Goal: Share content

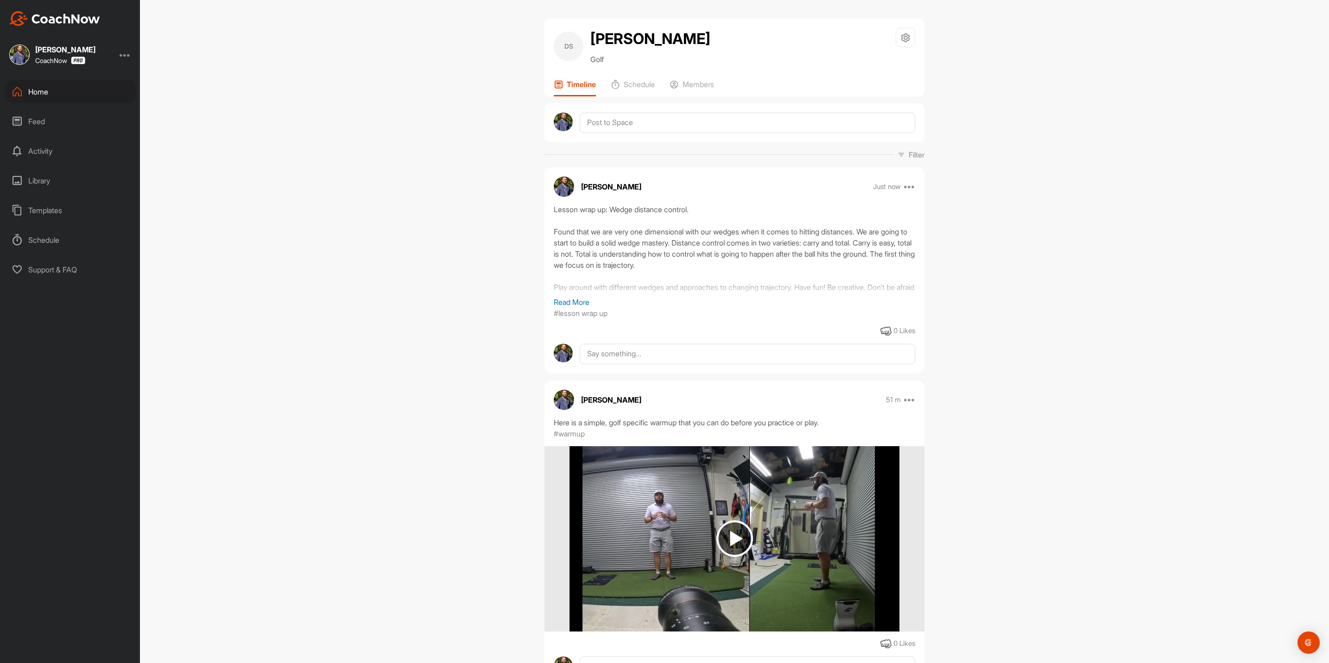
click at [97, 89] on div "Home" at bounding box center [70, 91] width 131 height 23
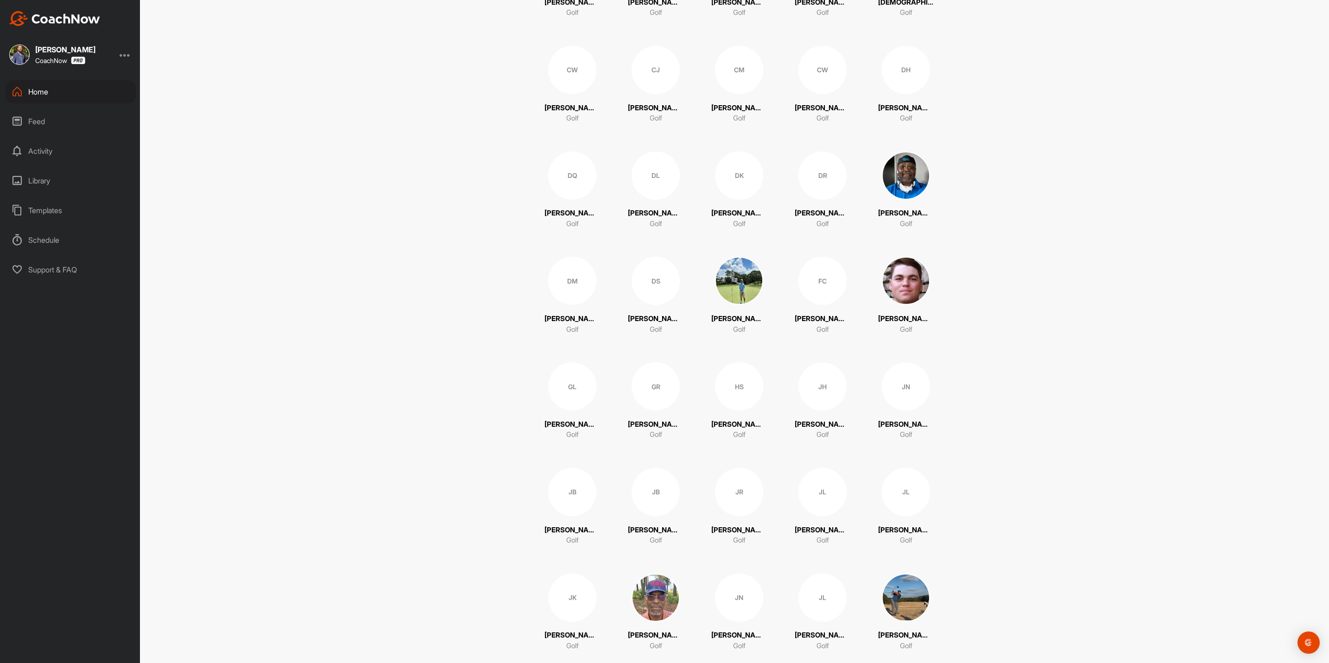
scroll to position [695, 0]
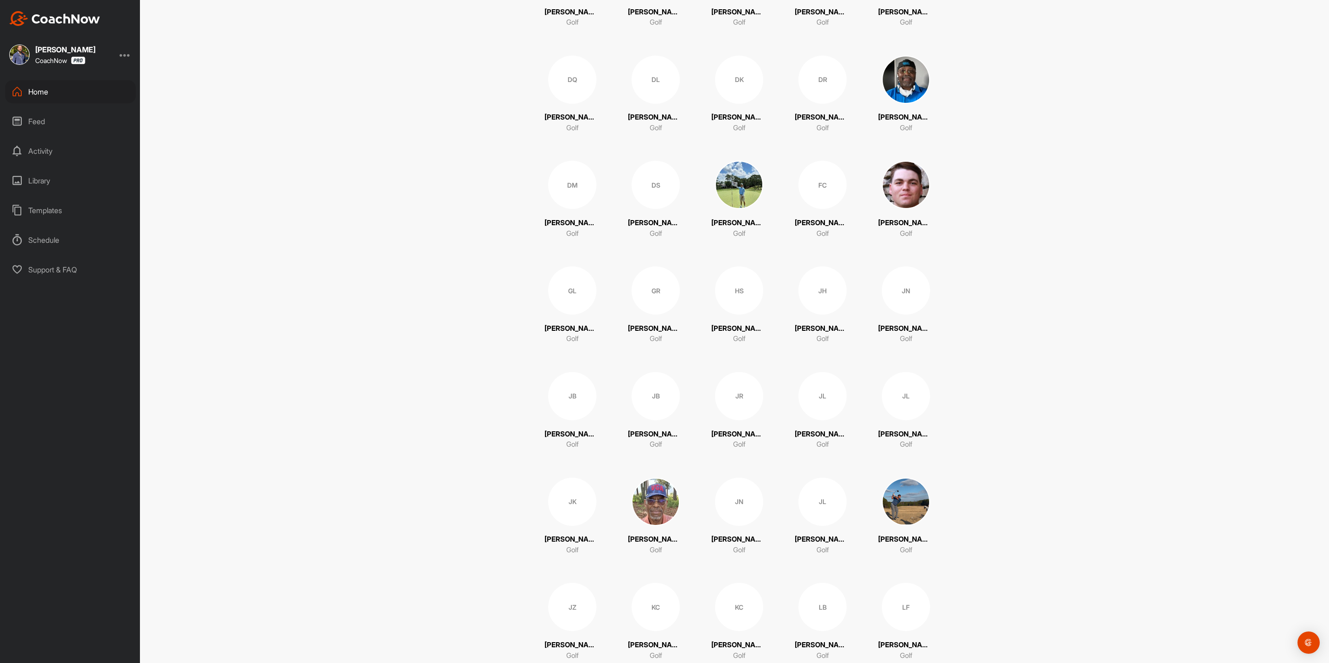
click at [825, 292] on div "JH" at bounding box center [823, 291] width 48 height 48
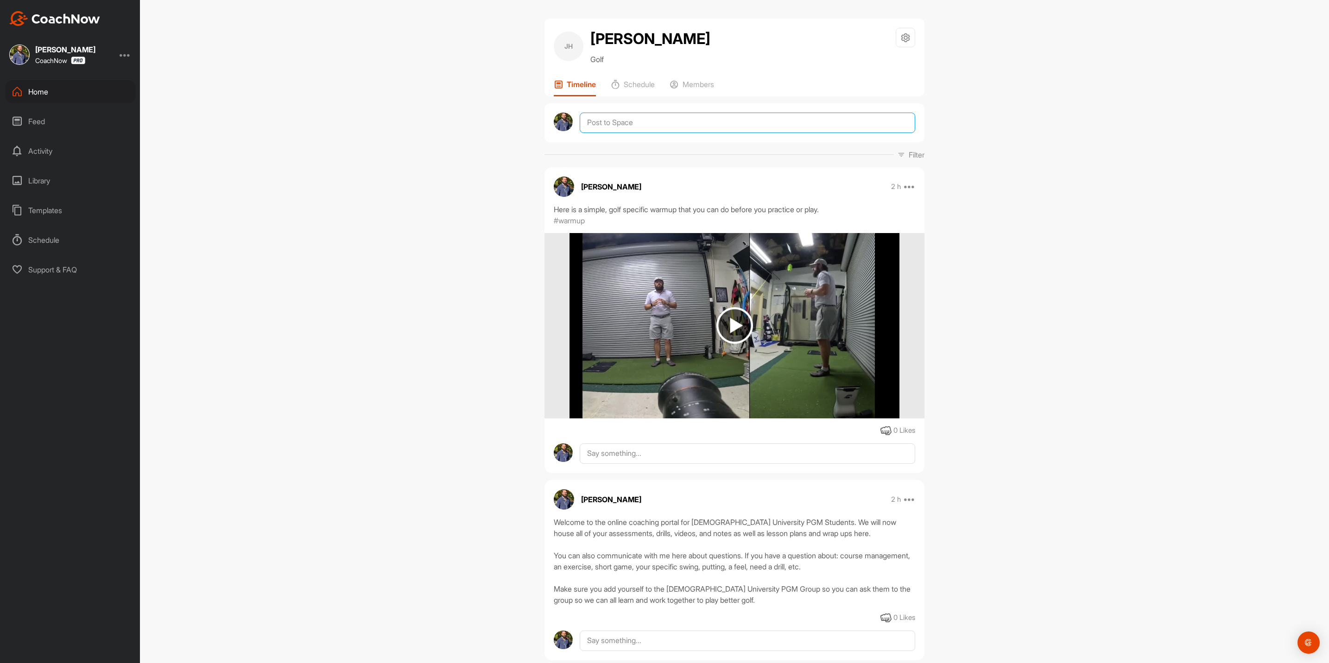
click at [621, 118] on textarea at bounding box center [748, 123] width 336 height 20
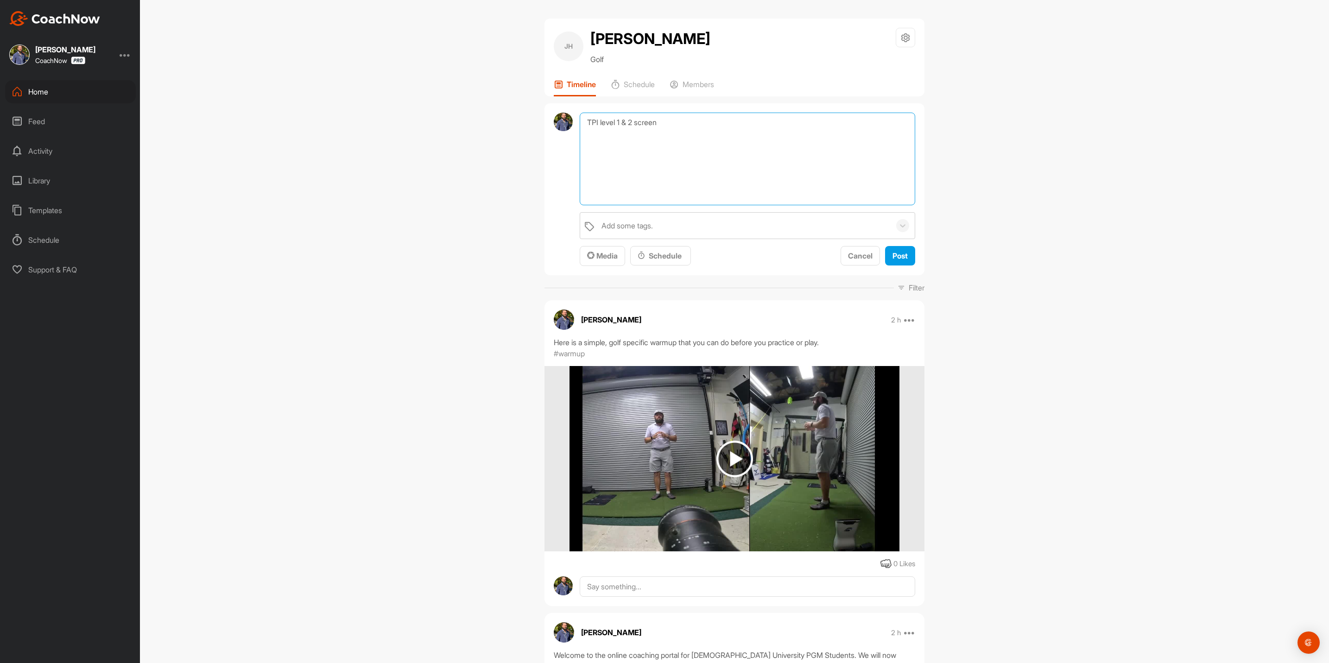
type textarea "TPI level 1 & 2 screen"
click at [671, 159] on textarea "TPI level 1 & 2 screen" at bounding box center [748, 159] width 336 height 93
type textarea "TPI level 1 & 2 screen Return at mid term for reevaluation of level 2, and for …"
click at [626, 220] on div "Add some tags." at bounding box center [627, 225] width 51 height 11
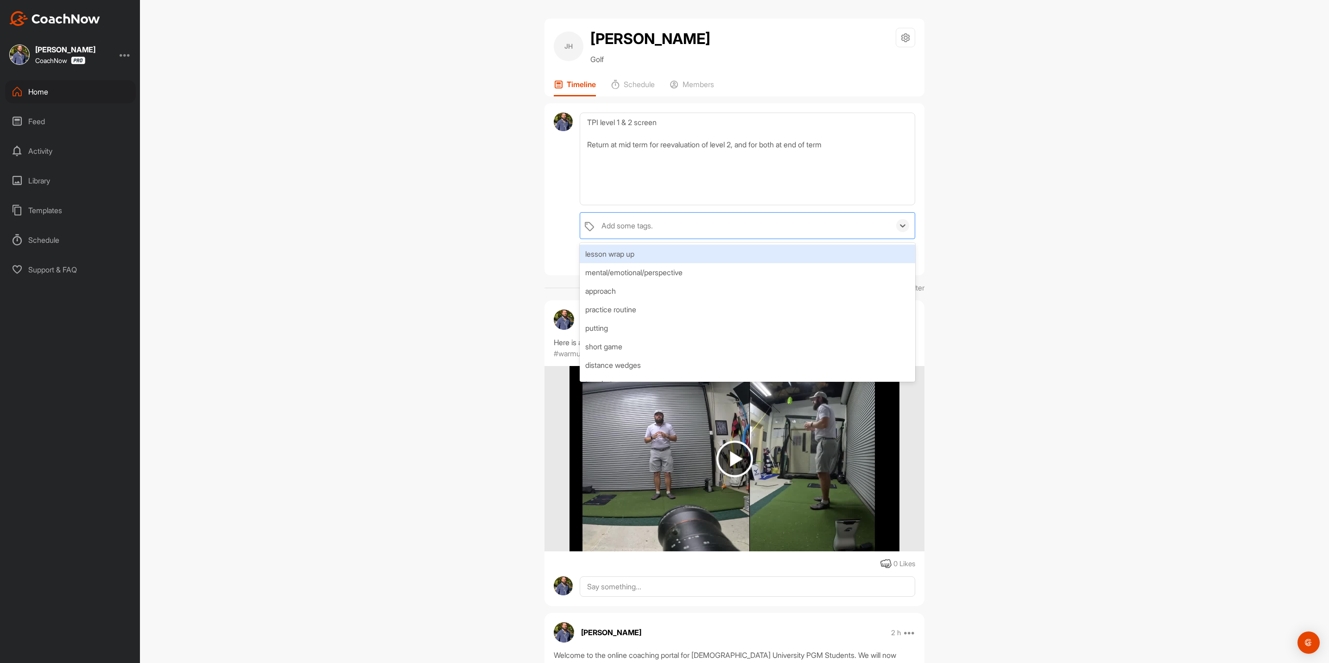
click at [620, 251] on div "lesson wrap up" at bounding box center [748, 254] width 336 height 19
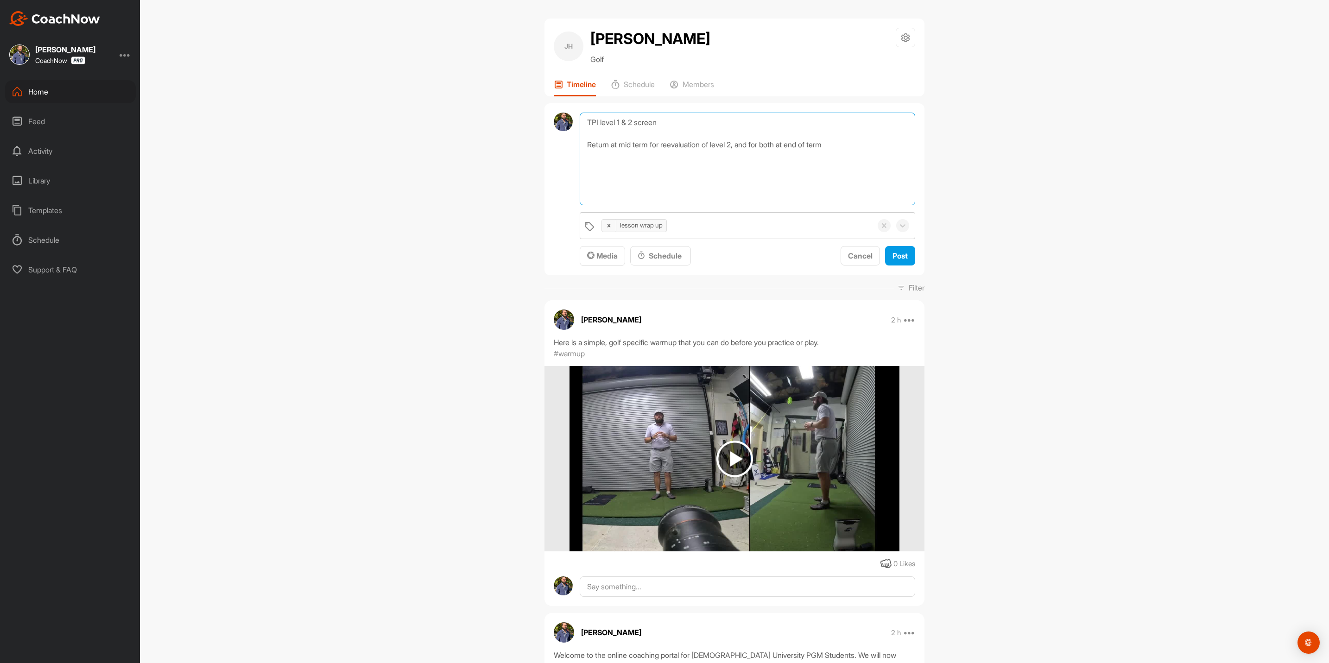
drag, startPoint x: 858, startPoint y: 150, endPoint x: 573, endPoint y: 117, distance: 286.5
click at [573, 117] on div "TPI level 1 & 2 screen Return at mid term for reevaluation of level 2, and for …" at bounding box center [735, 189] width 380 height 172
click at [899, 256] on span "Post" at bounding box center [900, 255] width 15 height 9
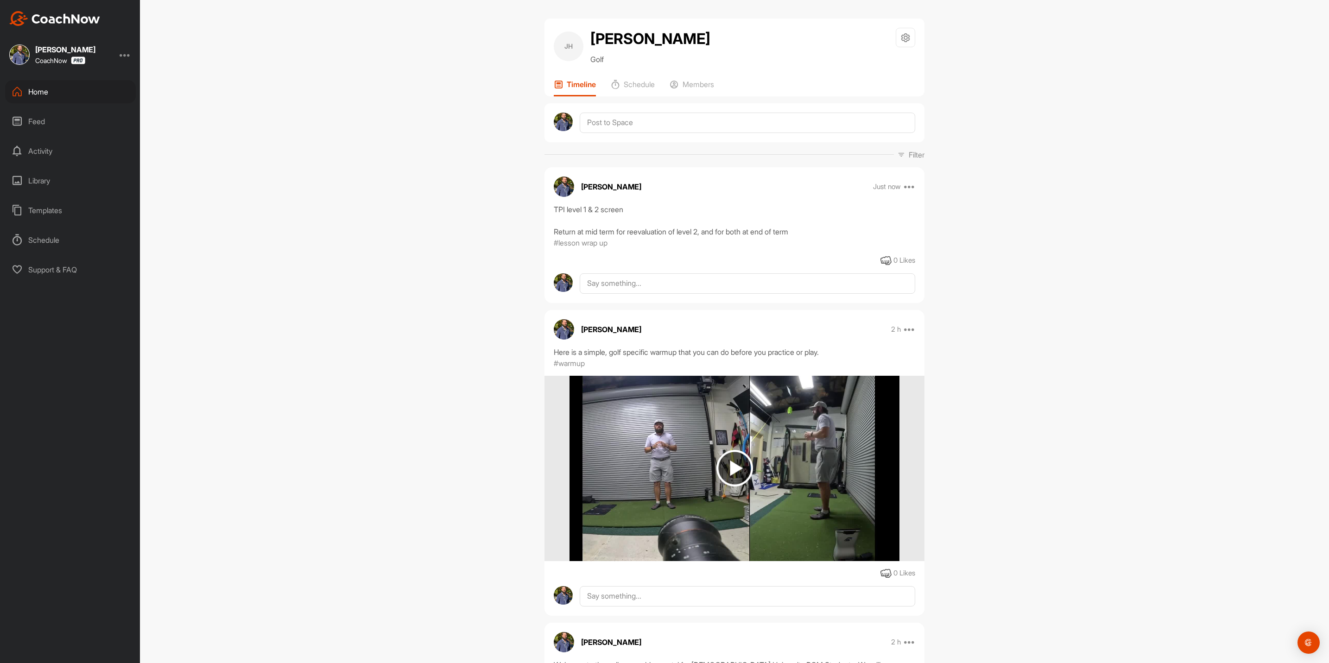
click at [83, 92] on div "Home" at bounding box center [70, 91] width 131 height 23
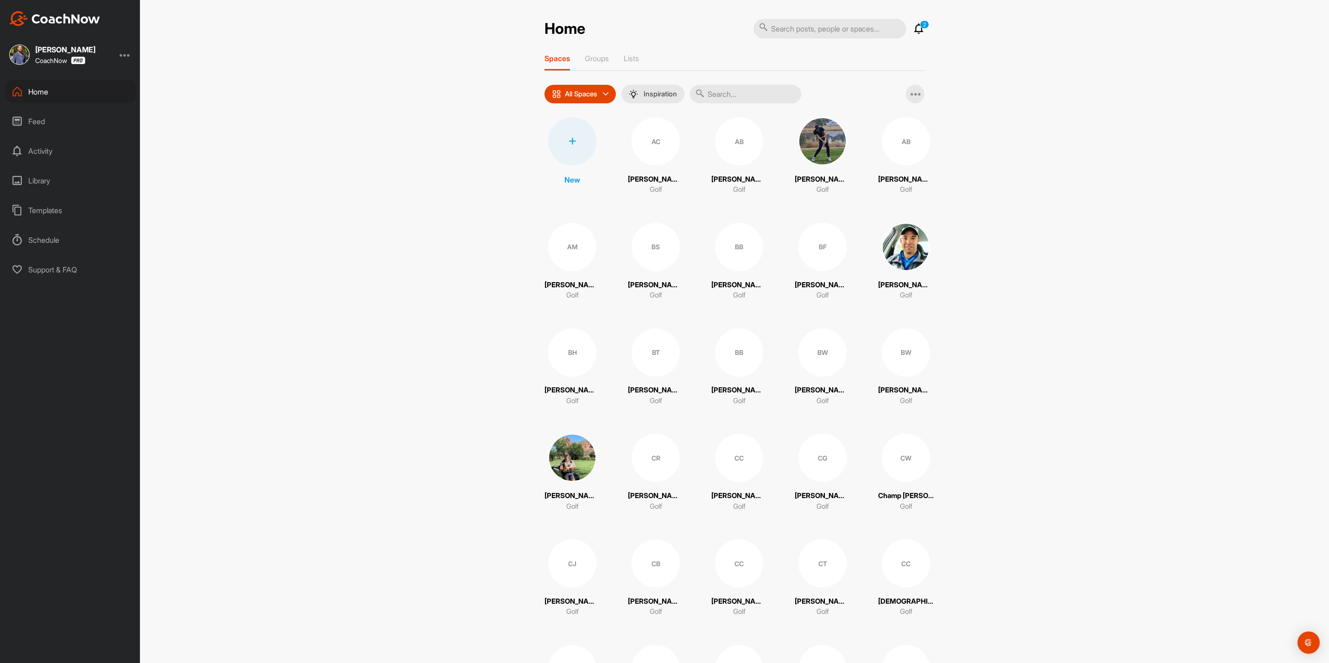
click at [558, 450] on img at bounding box center [572, 458] width 48 height 48
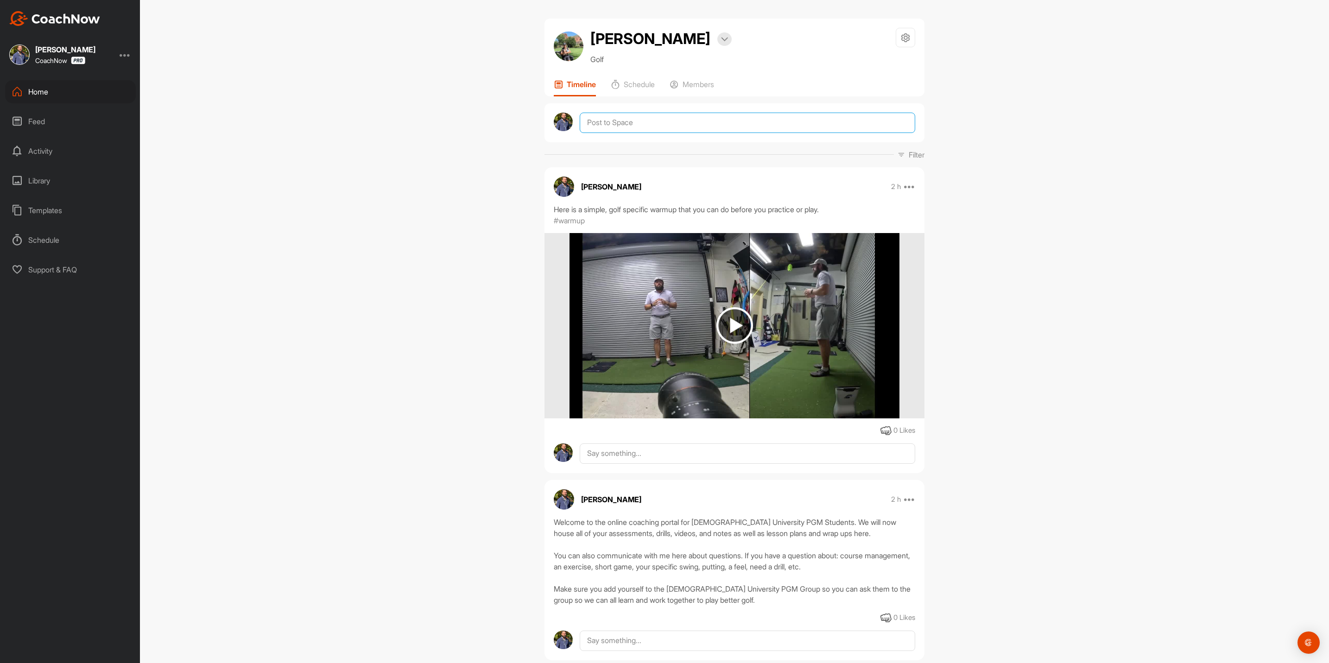
click at [602, 129] on textarea at bounding box center [748, 123] width 336 height 20
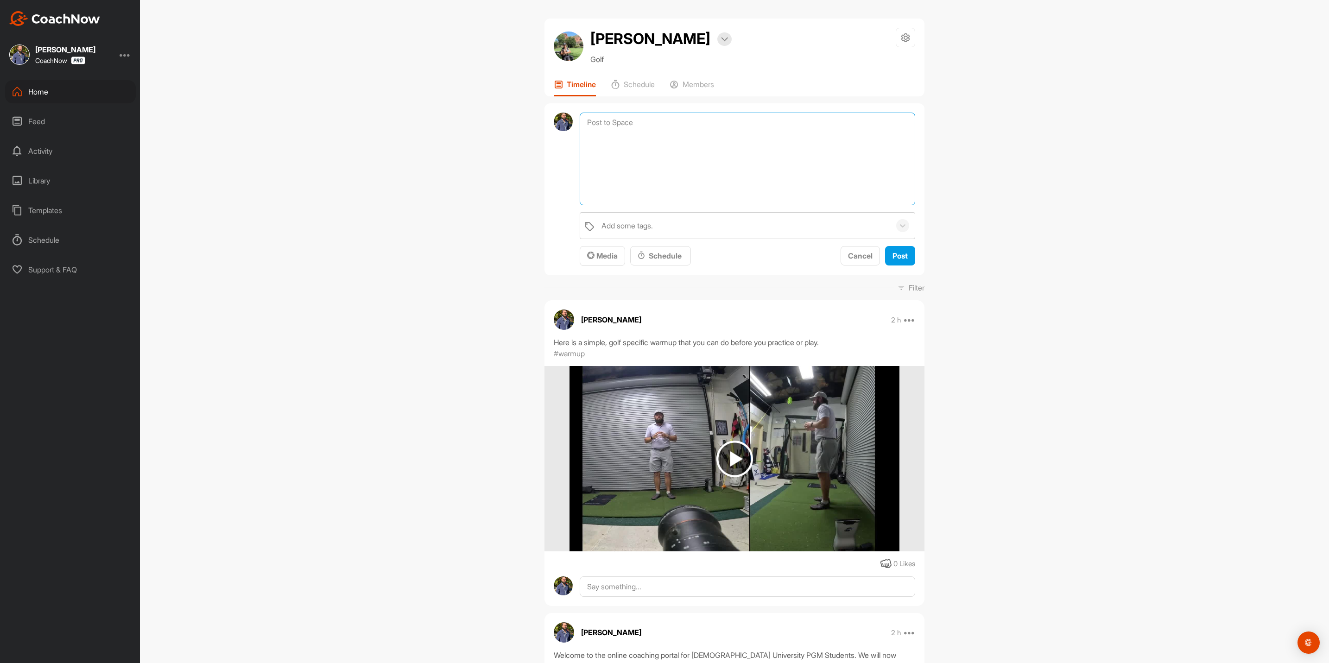
paste textarea "TPI level 1 & 2 screen Return at mid term for reevaluation of level 2, and for …"
type textarea "TPI level 1 & 2 screen Return at mid term for reevaluation of level 2, and for …"
click at [632, 221] on div "Add some tags." at bounding box center [627, 225] width 51 height 11
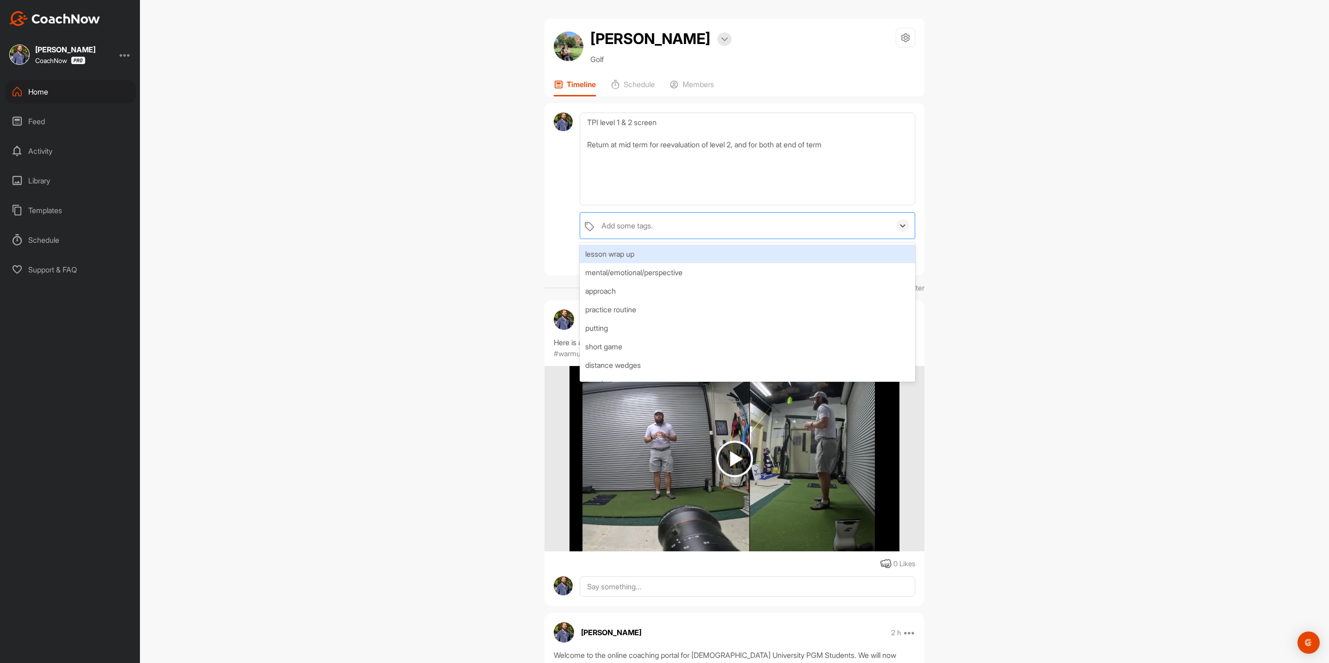
click at [626, 254] on div "lesson wrap up" at bounding box center [748, 254] width 336 height 19
click at [554, 227] on div at bounding box center [563, 190] width 19 height 154
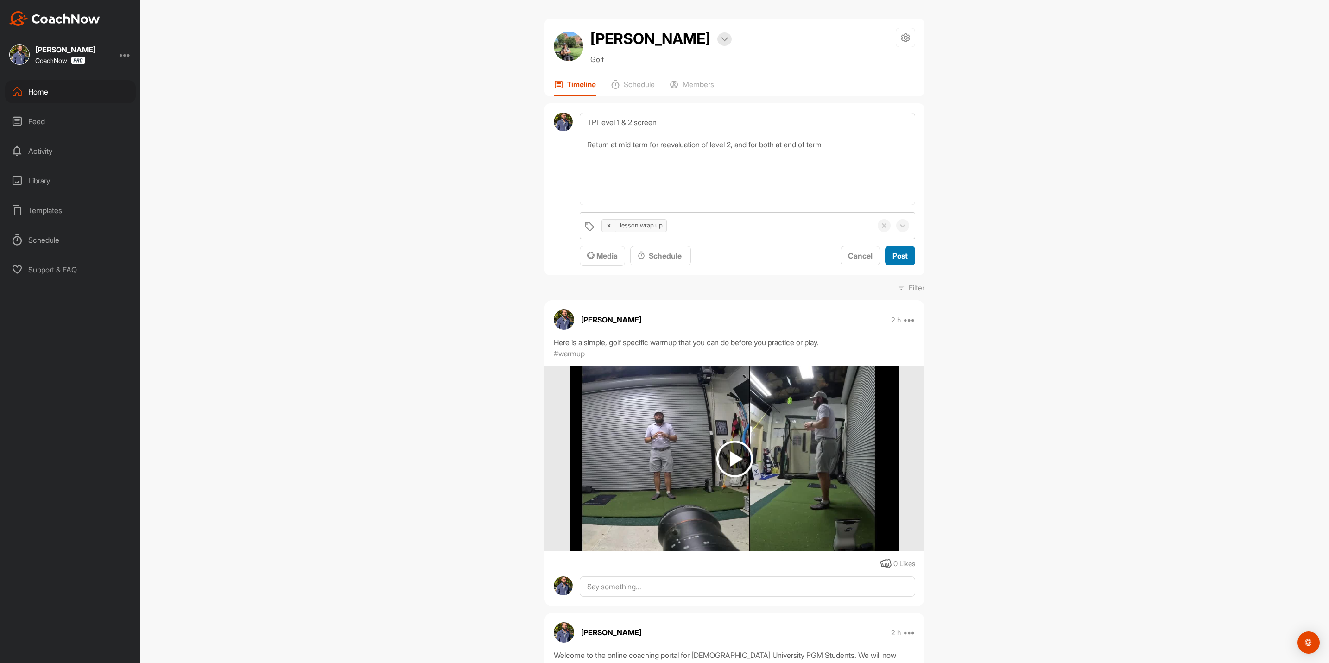
click at [893, 256] on span "Post" at bounding box center [900, 255] width 15 height 9
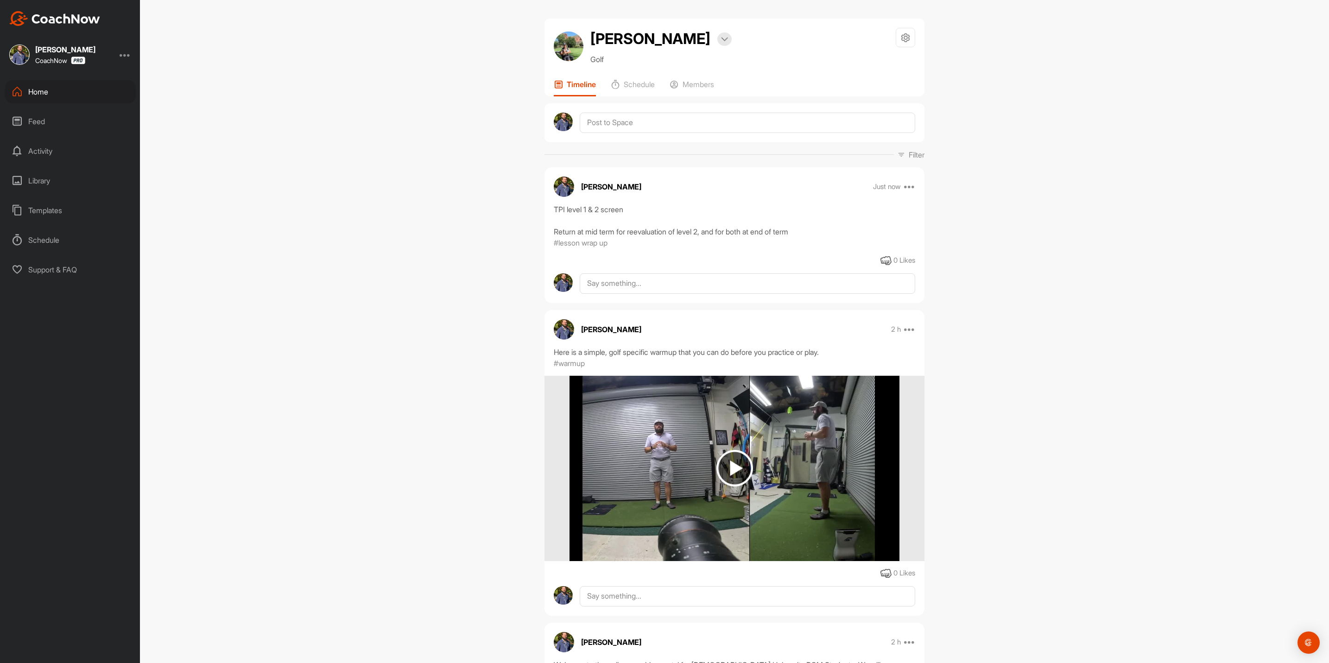
click at [76, 92] on div "Home" at bounding box center [70, 91] width 131 height 23
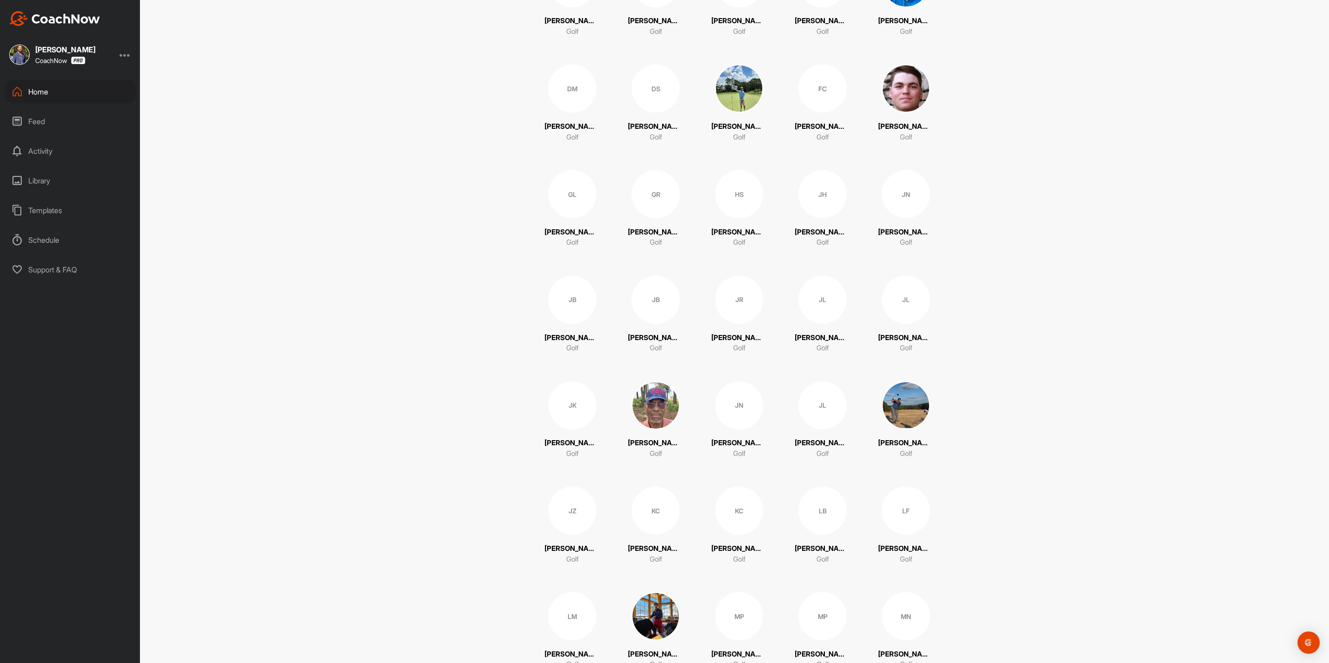
scroll to position [973, 0]
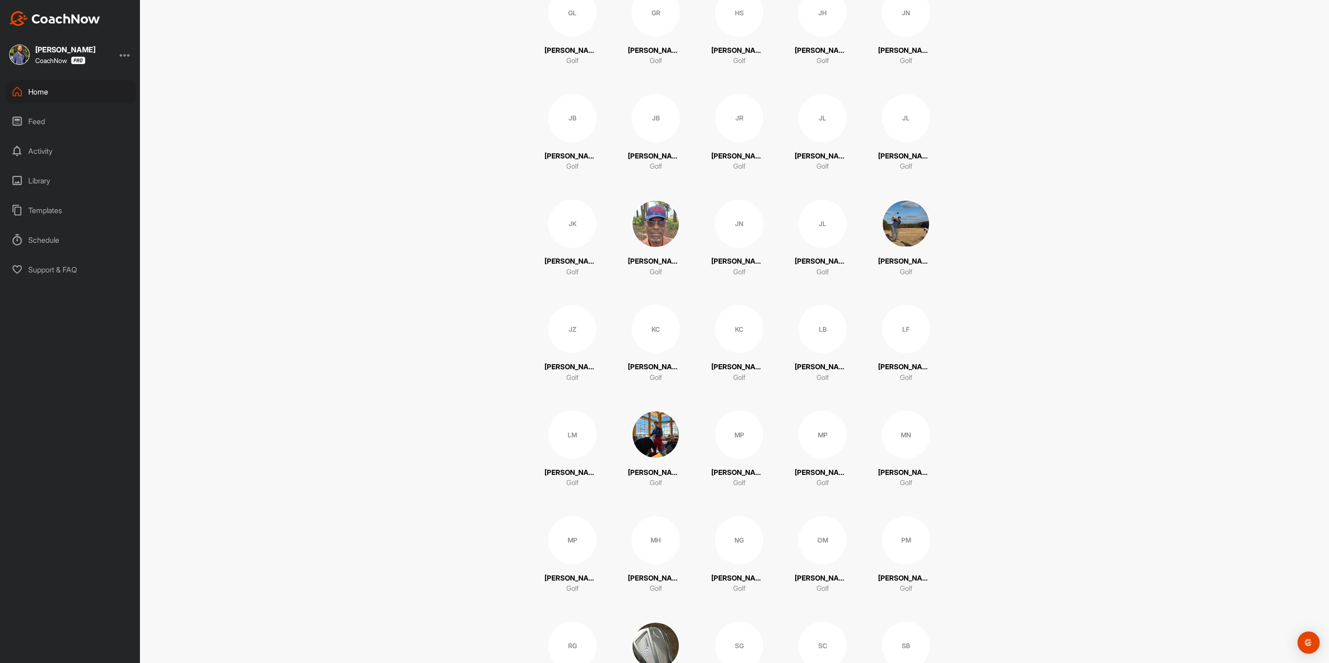
click at [648, 549] on div "MH" at bounding box center [656, 540] width 48 height 48
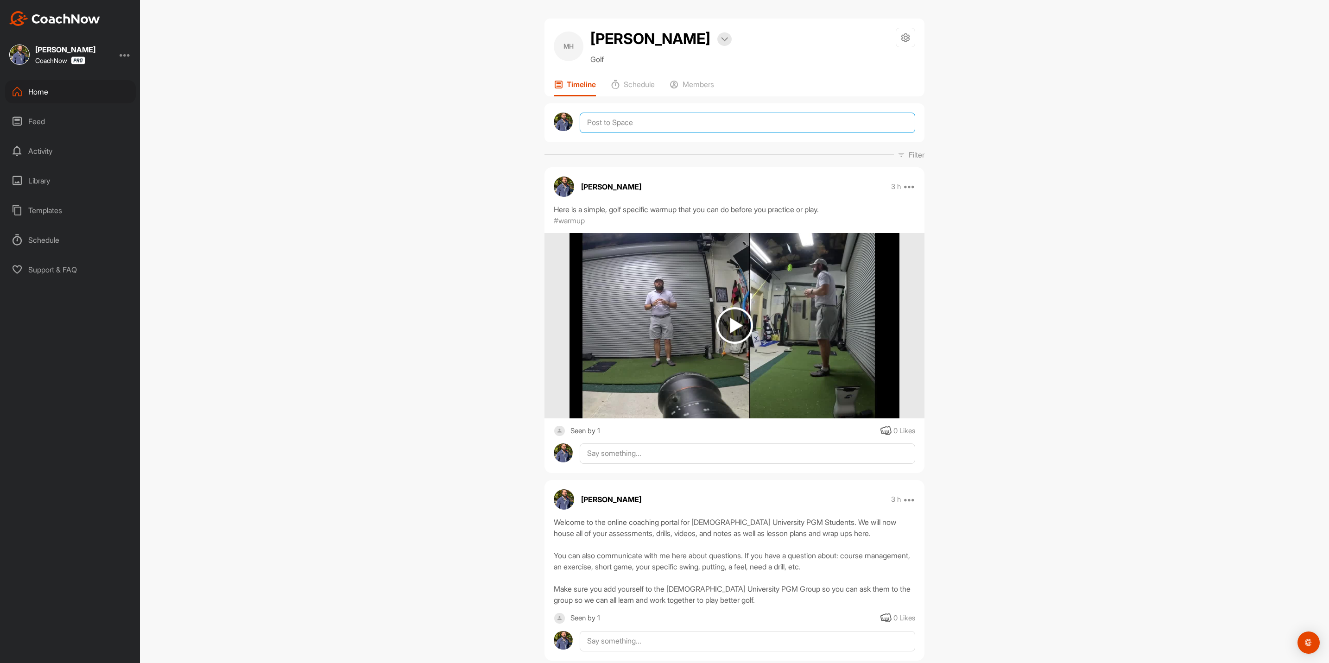
click at [609, 125] on textarea at bounding box center [748, 123] width 336 height 20
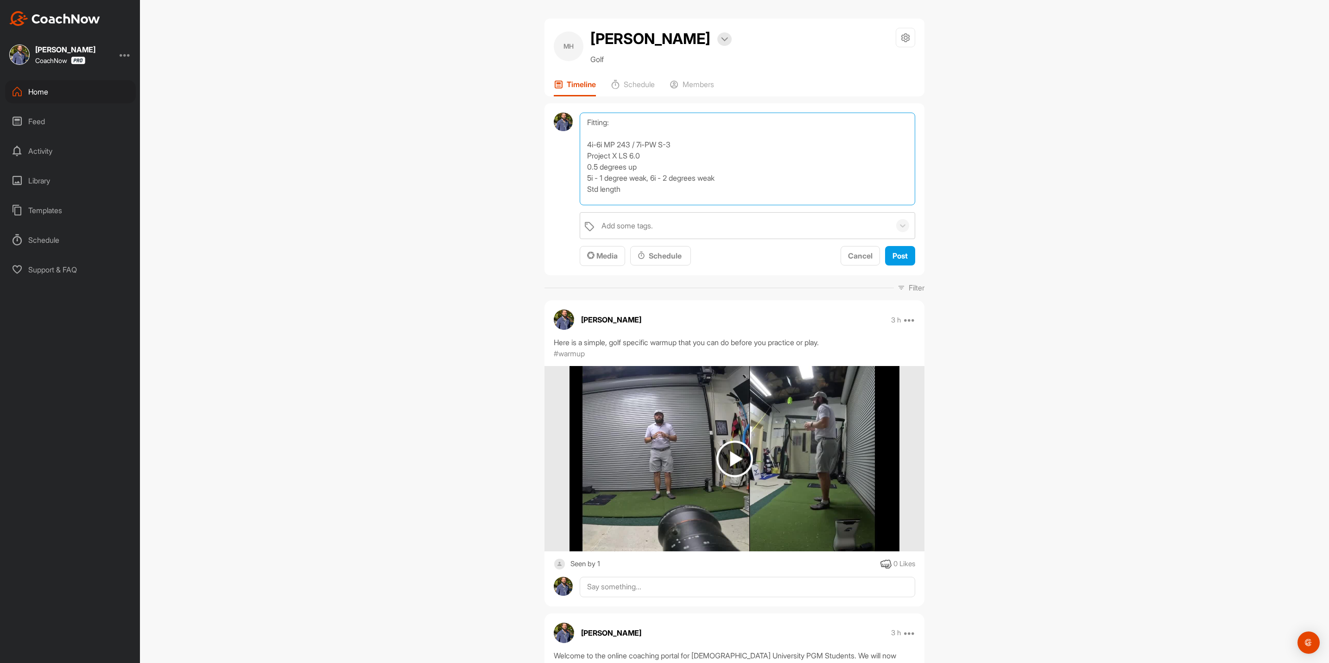
scroll to position [0, 0]
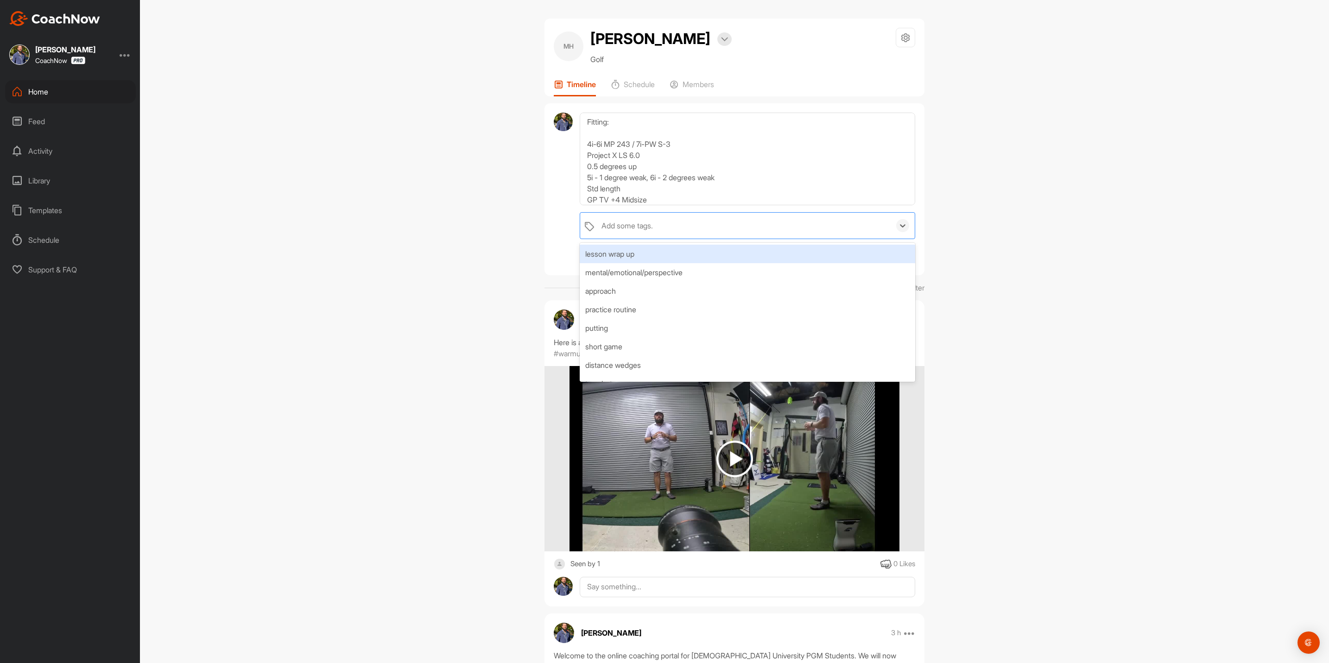
click at [611, 215] on div "Add some tags." at bounding box center [744, 226] width 294 height 26
click at [603, 249] on div "lesson wrap up" at bounding box center [748, 254] width 336 height 19
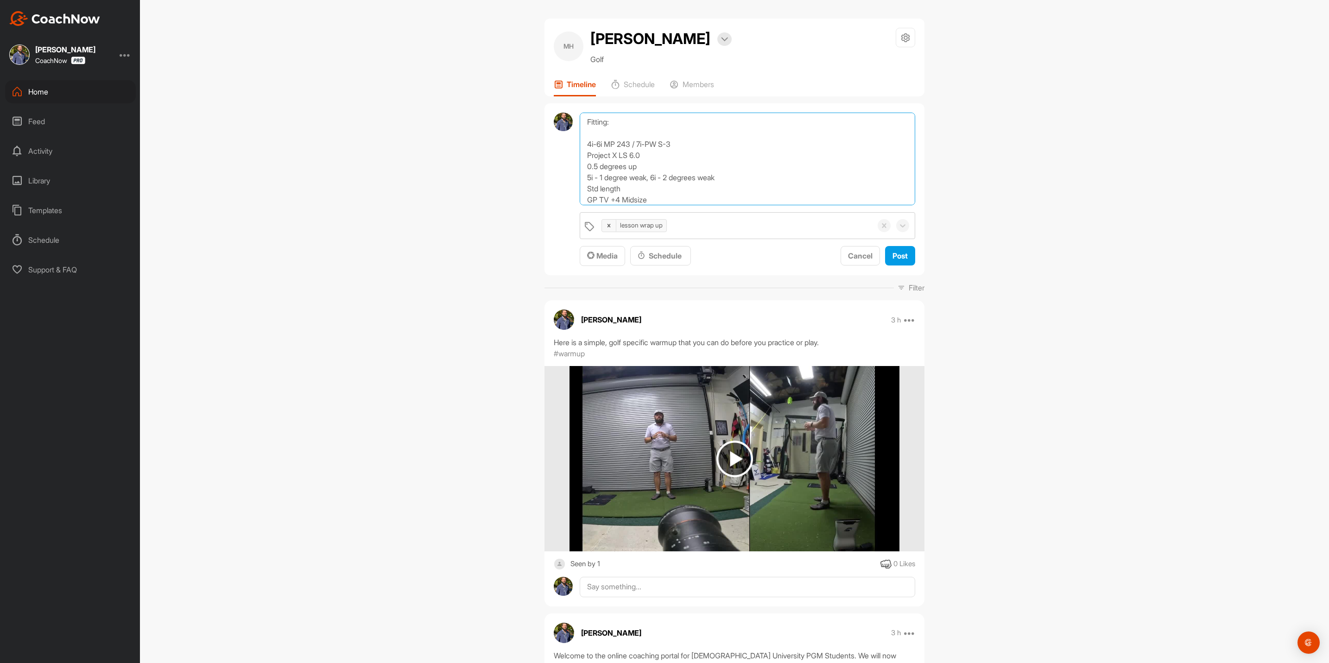
click at [617, 117] on textarea "Fitting: 4i-6i MP 243 / 7i-PW S-3 Project X LS 6.0 0.5 degrees up 5i - 1 degree…" at bounding box center [748, 159] width 336 height 93
type textarea "Fitting specs: 4i-6i MP 243 / 7i-PW S-3 Project X LS 6.0 0.5 degrees up 5i - 1 …"
click at [904, 259] on button "Post" at bounding box center [900, 256] width 30 height 20
